Goal: Check status: Check status

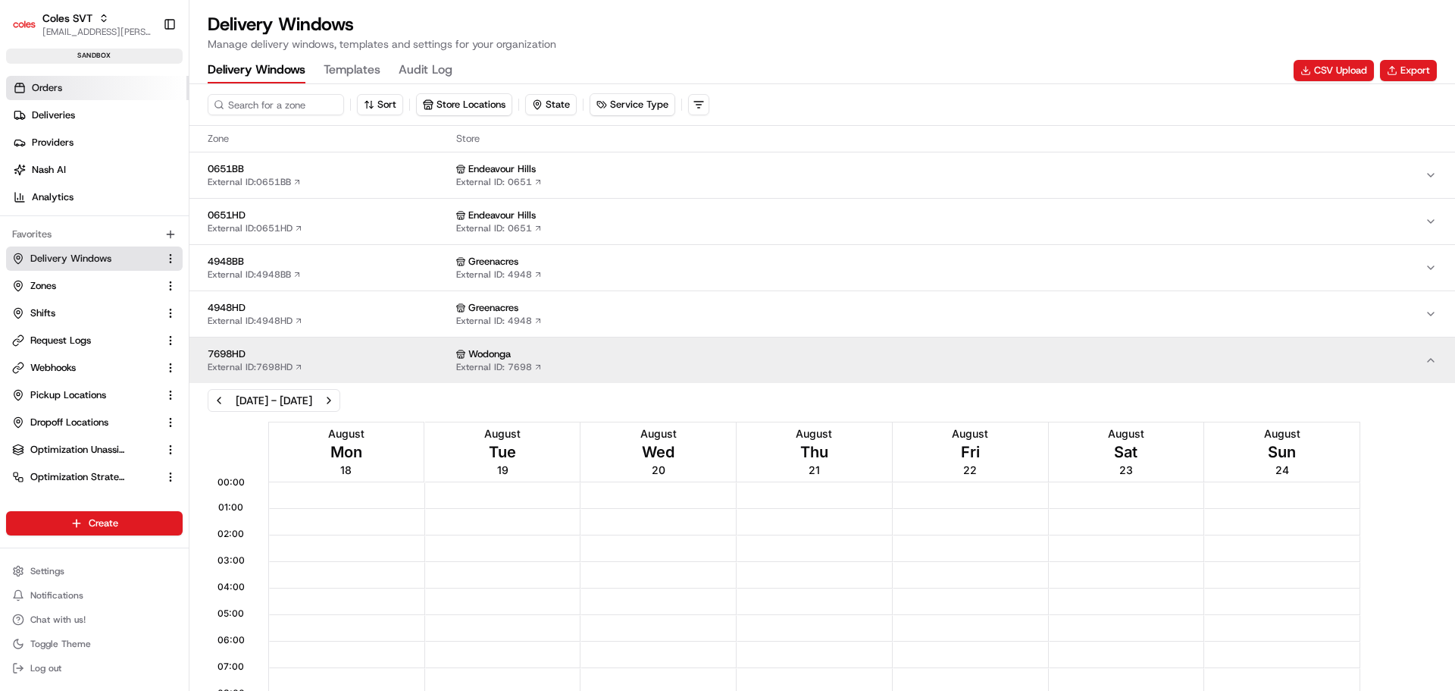
scroll to position [1, 0]
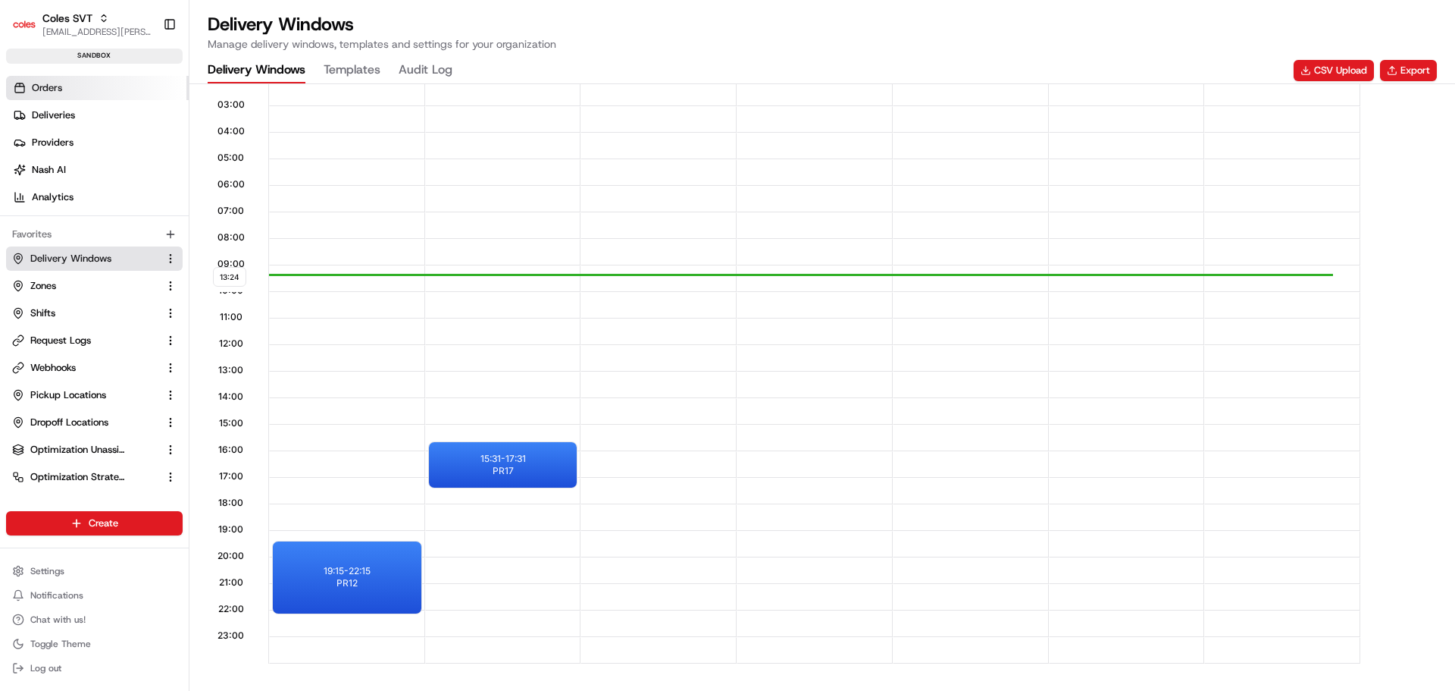
click at [67, 92] on link "Orders" at bounding box center [97, 88] width 183 height 24
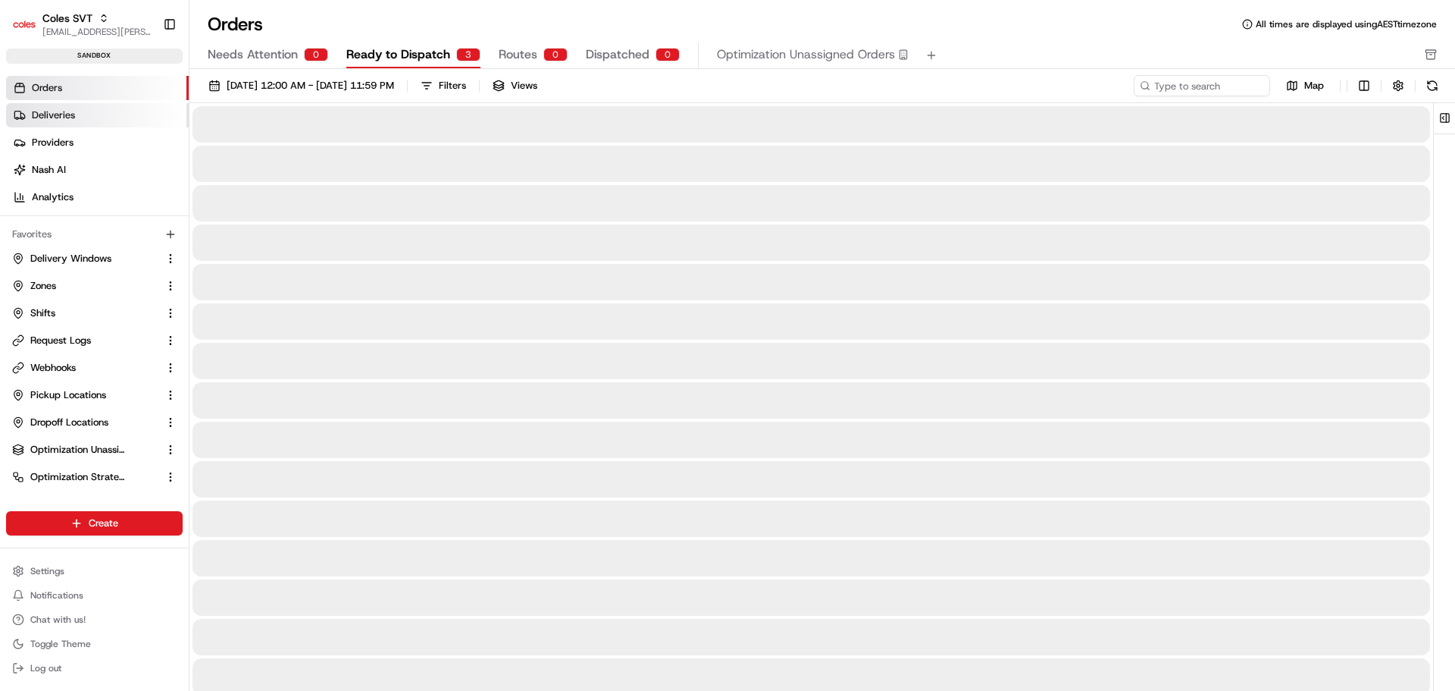
drag, startPoint x: 89, startPoint y: 112, endPoint x: 164, endPoint y: 114, distance: 75.1
click at [89, 112] on link "Deliveries" at bounding box center [97, 115] width 183 height 24
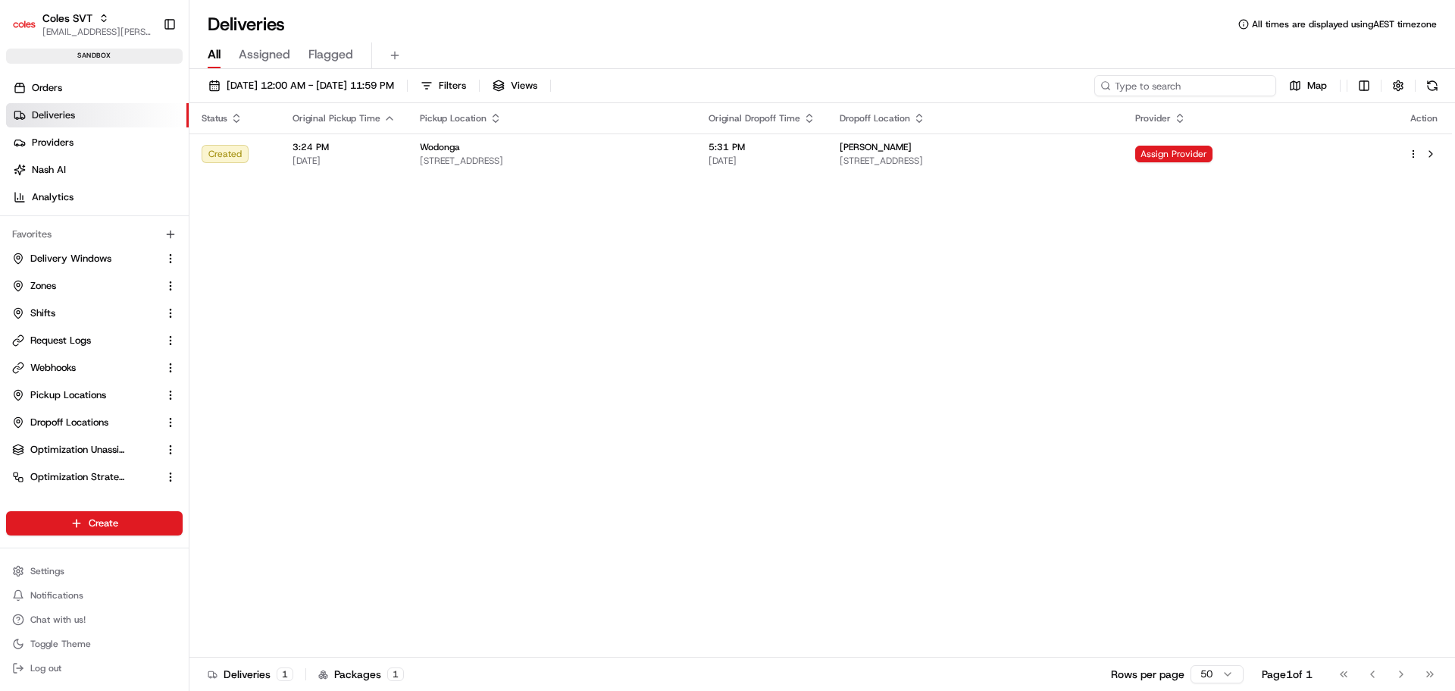
click at [1202, 83] on input at bounding box center [1186, 85] width 182 height 21
paste input "226373015"
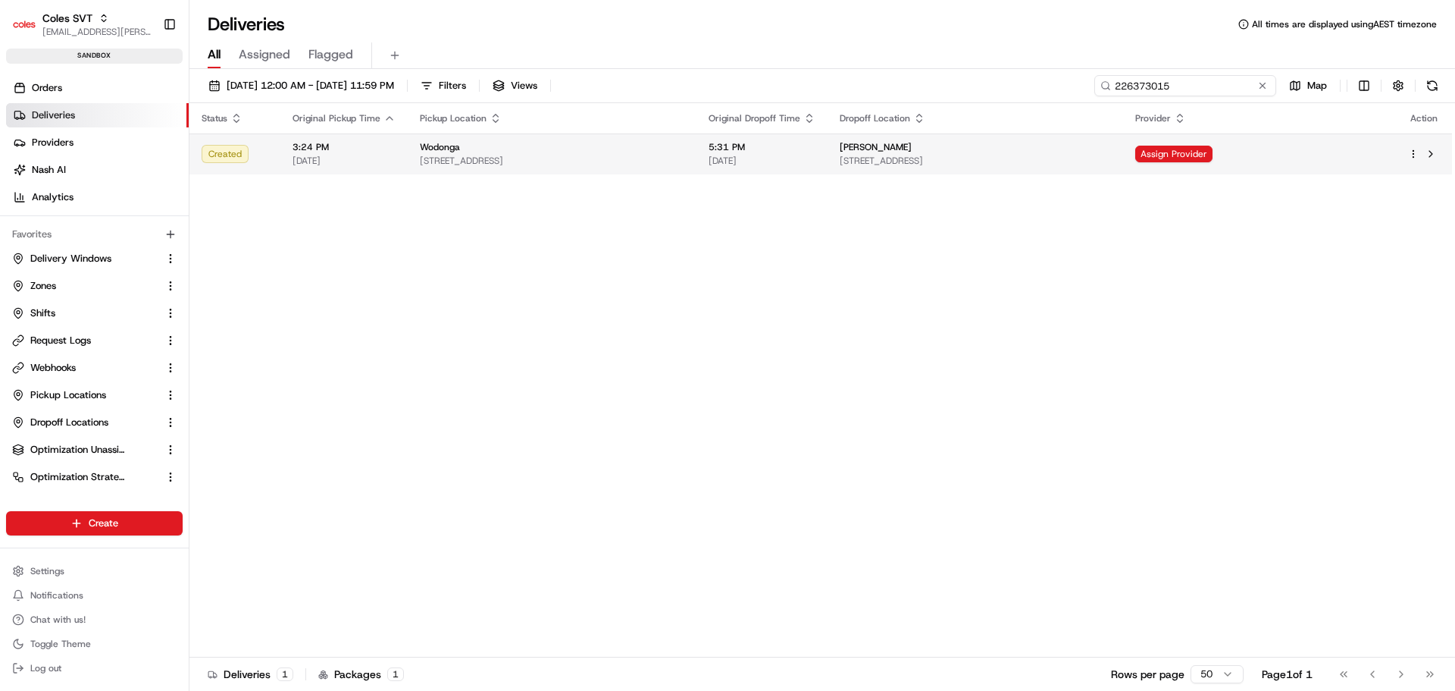
type input "226373015"
click at [396, 158] on td "3:24 PM [DATE]" at bounding box center [343, 153] width 127 height 41
click at [409, 184] on td at bounding box center [553, 194] width 289 height 41
